Goal: Transaction & Acquisition: Subscribe to service/newsletter

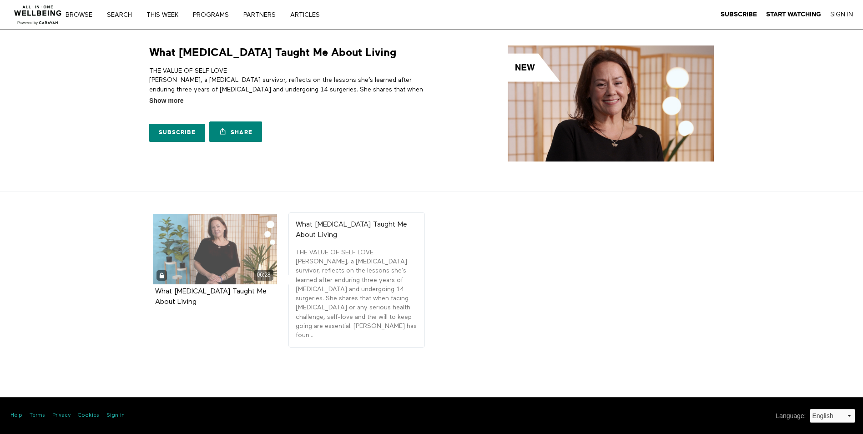
click at [180, 271] on div "06:28" at bounding box center [215, 275] width 125 height 10
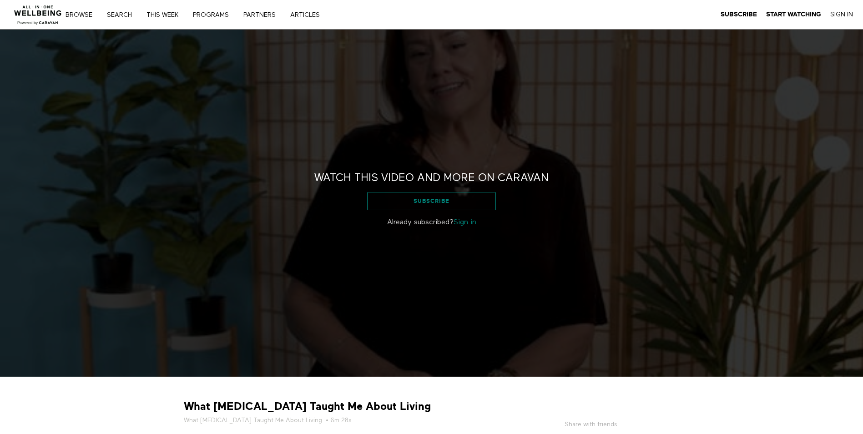
click at [442, 205] on link "Subscribe" at bounding box center [431, 201] width 129 height 18
